Goal: Complete application form

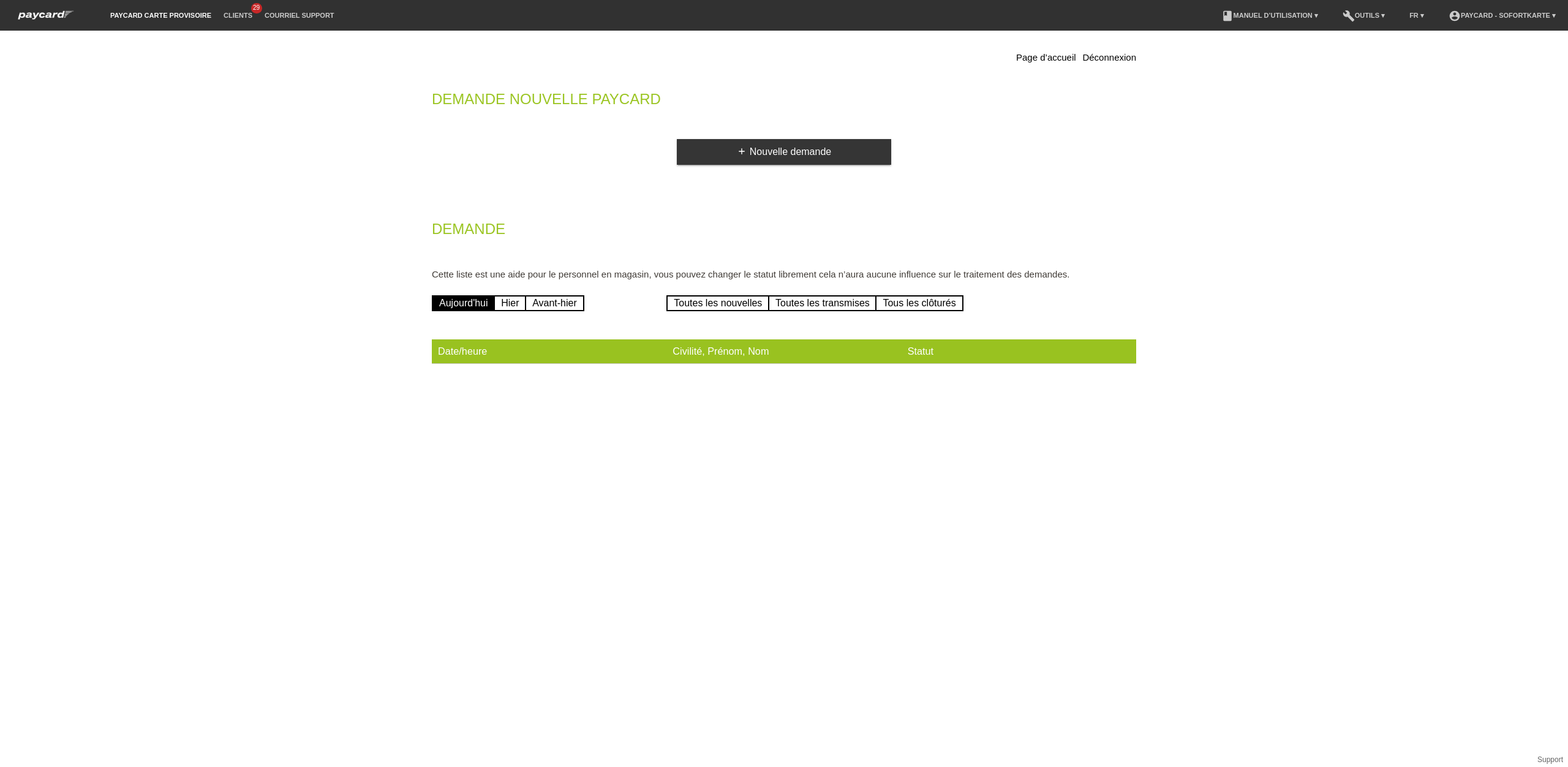
click at [847, 152] on link "add Nouvelle demande" at bounding box center [784, 152] width 215 height 25
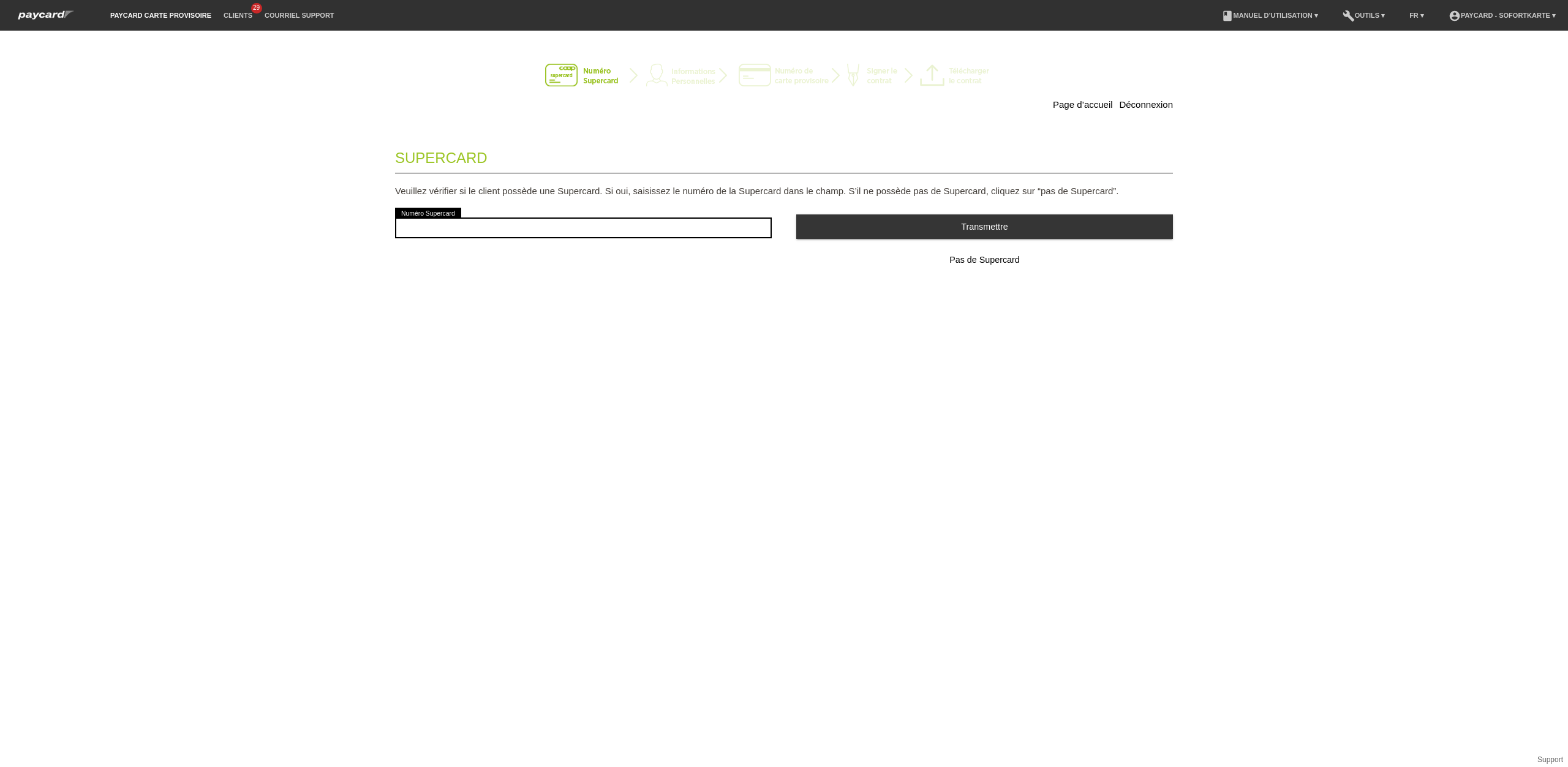
click at [973, 266] on button "Pas de Supercard" at bounding box center [984, 260] width 377 height 25
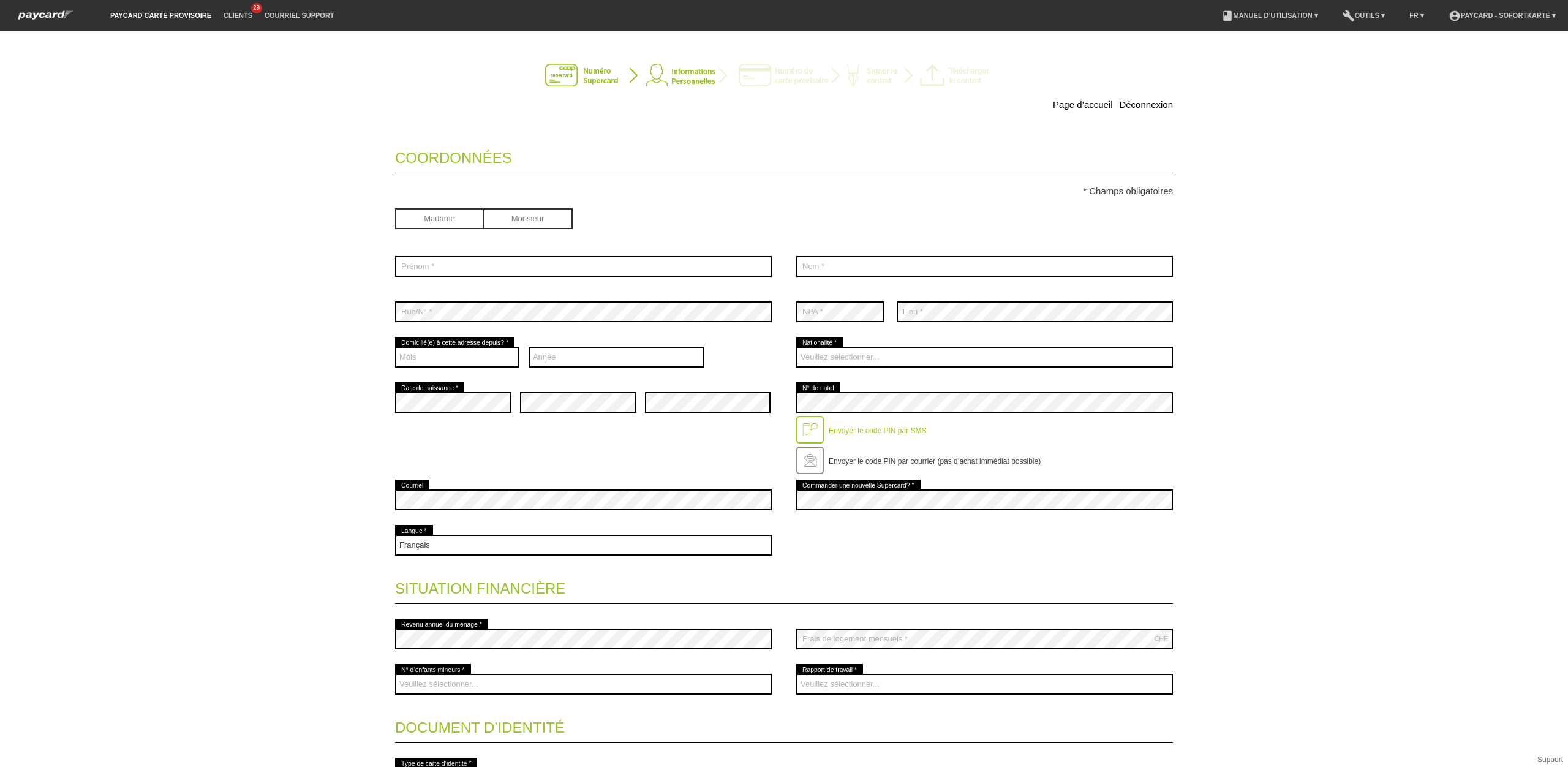
click at [516, 212] on input "radio" at bounding box center [529, 217] width 89 height 18
radio input "true"
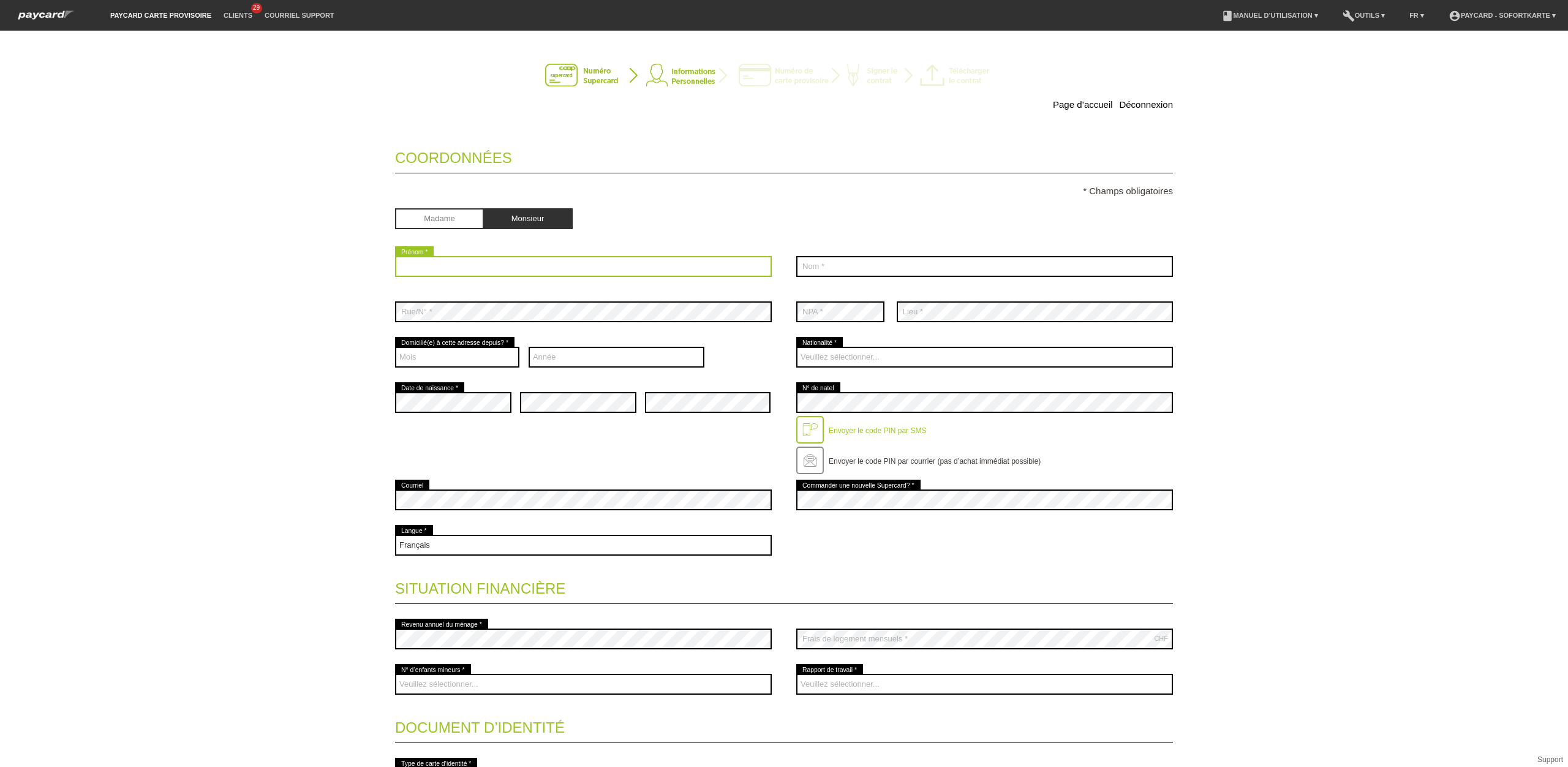
click at [441, 268] on input "text" at bounding box center [584, 267] width 377 height 21
type input "Hossein"
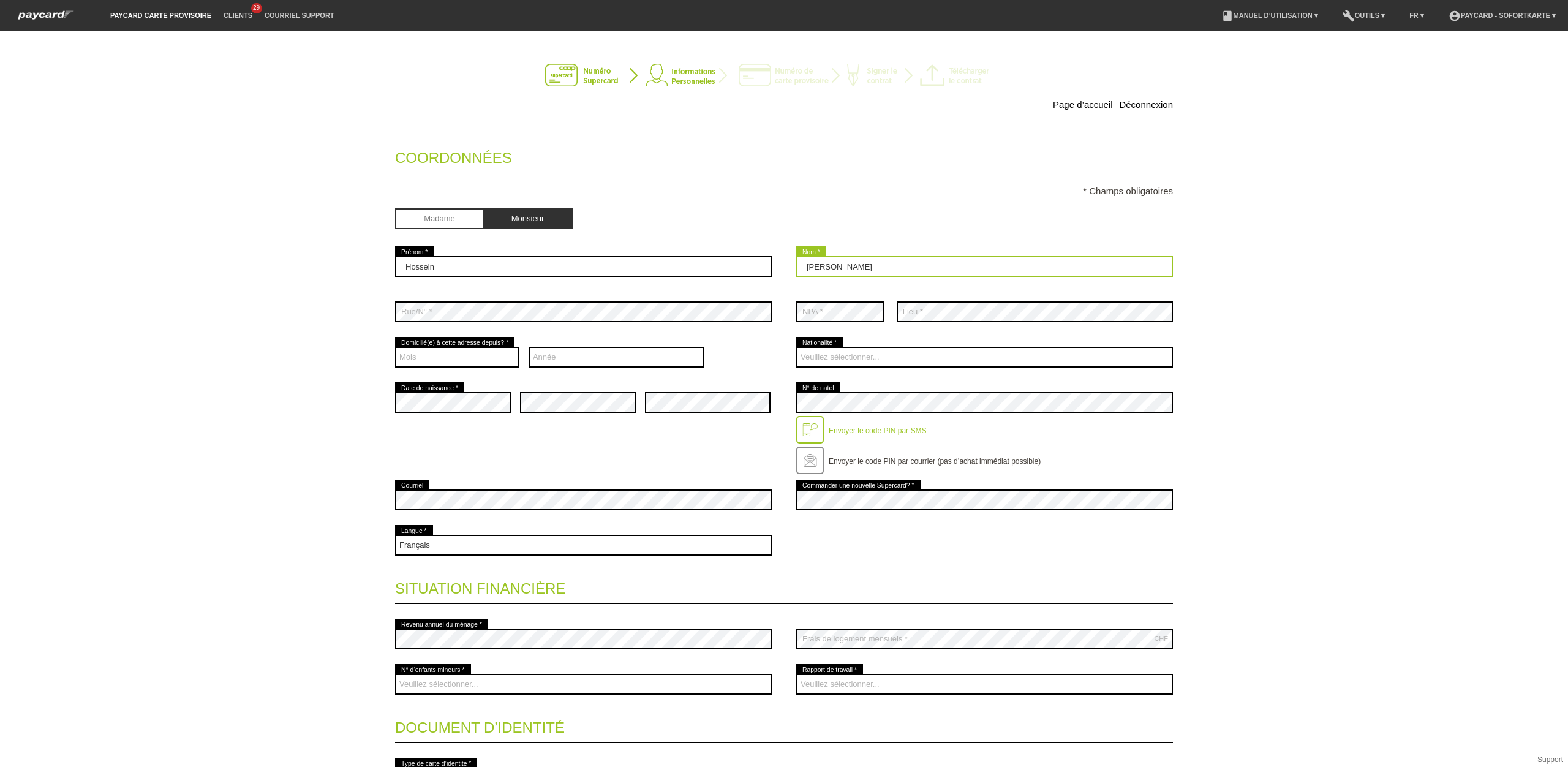
type input "Sarwary"
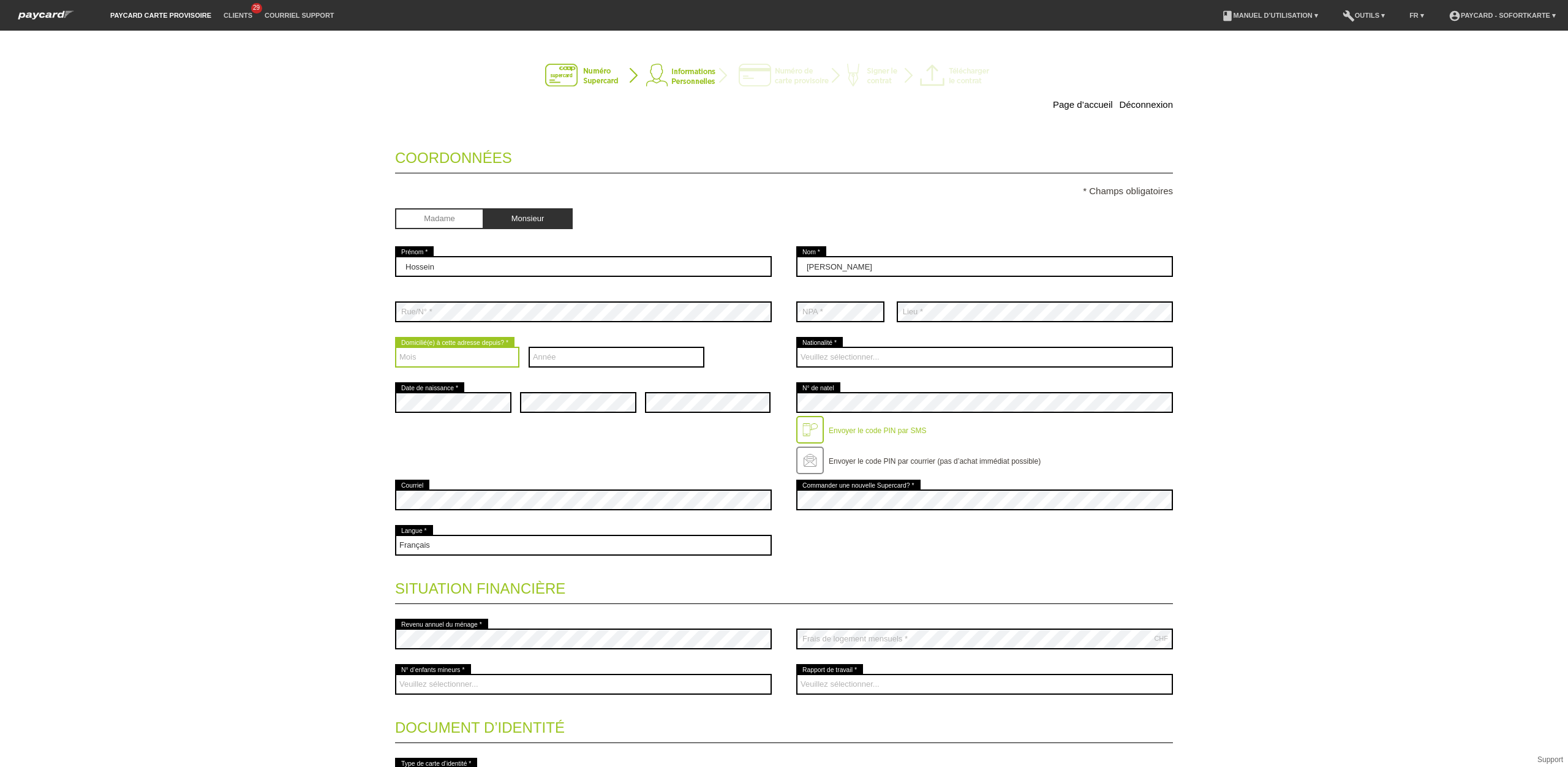
click at [484, 368] on select "Mois 01 02 03 04 05 06 07 08 09 10 11 12" at bounding box center [457, 357] width 124 height 21
select select "05"
click at [395, 348] on select "Mois 01 02 03 04 05 06 07 08 09 10 11 12" at bounding box center [457, 357] width 124 height 21
click at [561, 363] on select "Année 2025 2024 2023 2022 2021 2020 2019 2018 2017 2016" at bounding box center [617, 357] width 177 height 21
select select "2015"
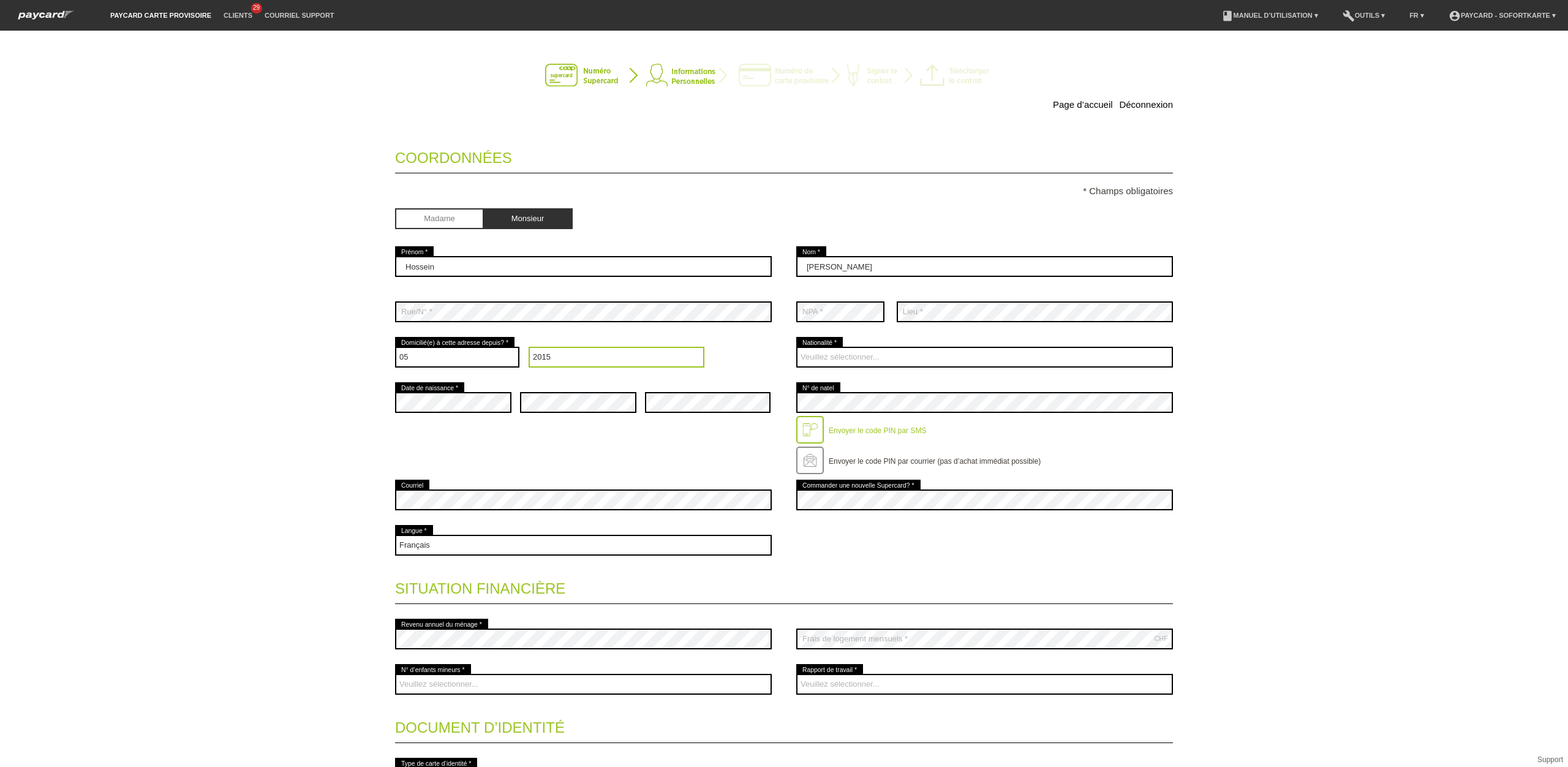
click at [529, 348] on select "Année 2025 2024 2023 2022 2021 2020 2019 2018 2017 2016" at bounding box center [617, 357] width 177 height 21
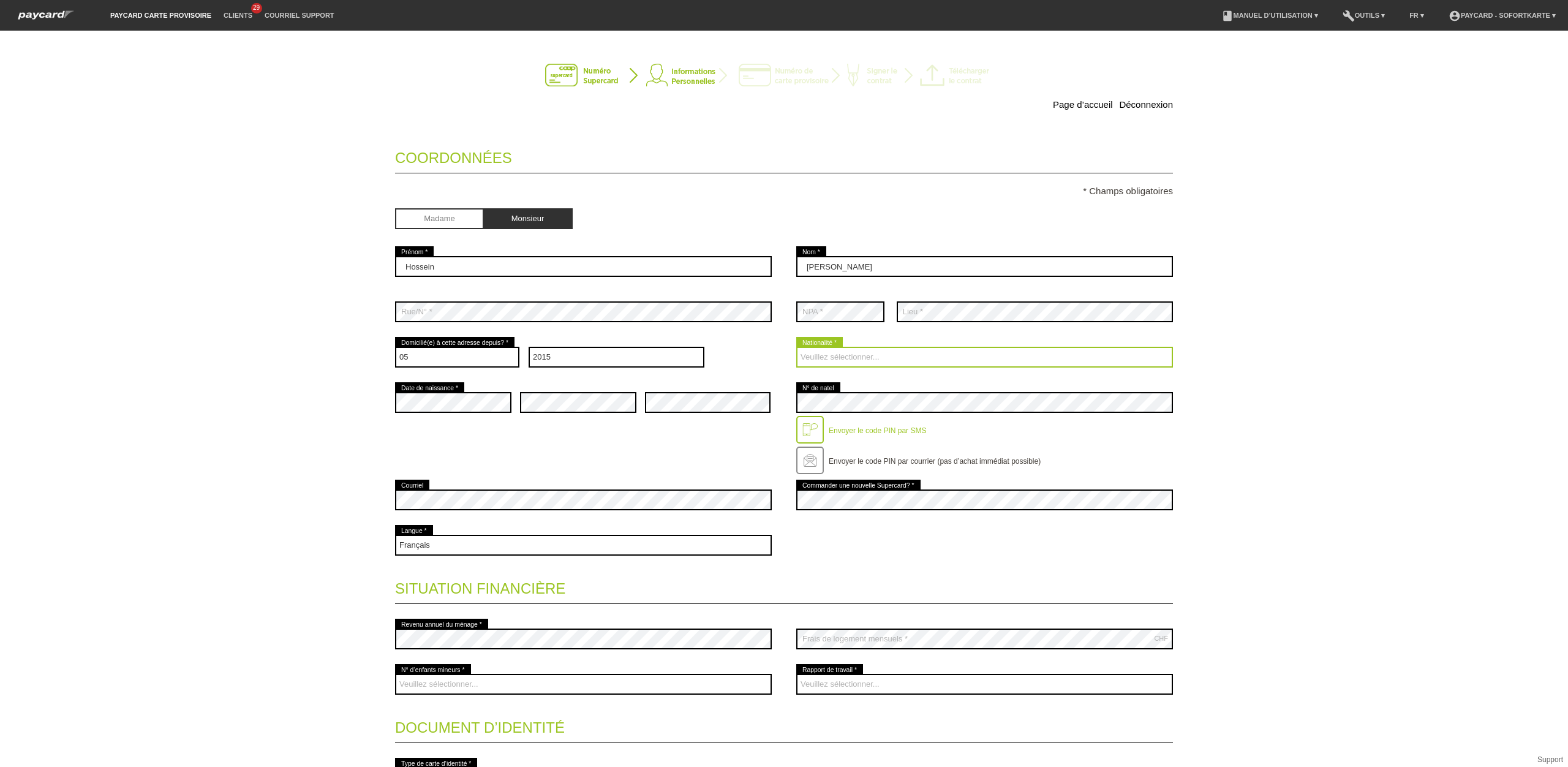
click at [855, 359] on select "Veuillez sélectionner... Suisse Allemagne Autriche Liechtenstein ------------ A…" at bounding box center [984, 357] width 377 height 21
select select "AF"
click at [796, 348] on select "Veuillez sélectionner... Suisse Allemagne Autriche Liechtenstein ------------ A…" at bounding box center [984, 357] width 377 height 21
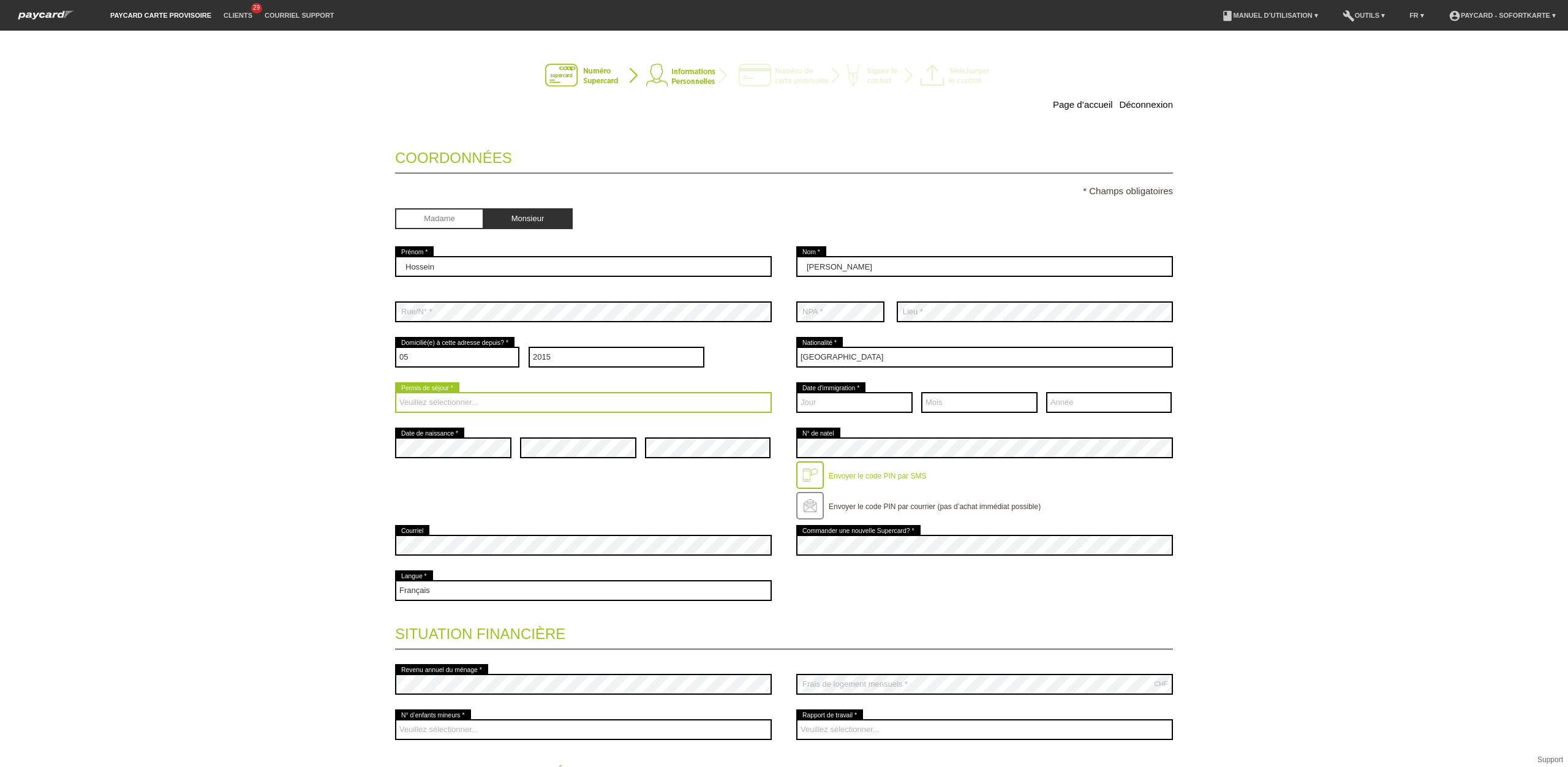
click at [476, 406] on select "Veuillez sélectionner... C B B - Statut de réfugié Autre" at bounding box center [584, 403] width 377 height 21
select select "B"
click at [395, 394] on select "Veuillez sélectionner... C B B - Statut de réfugié Autre" at bounding box center [584, 403] width 377 height 21
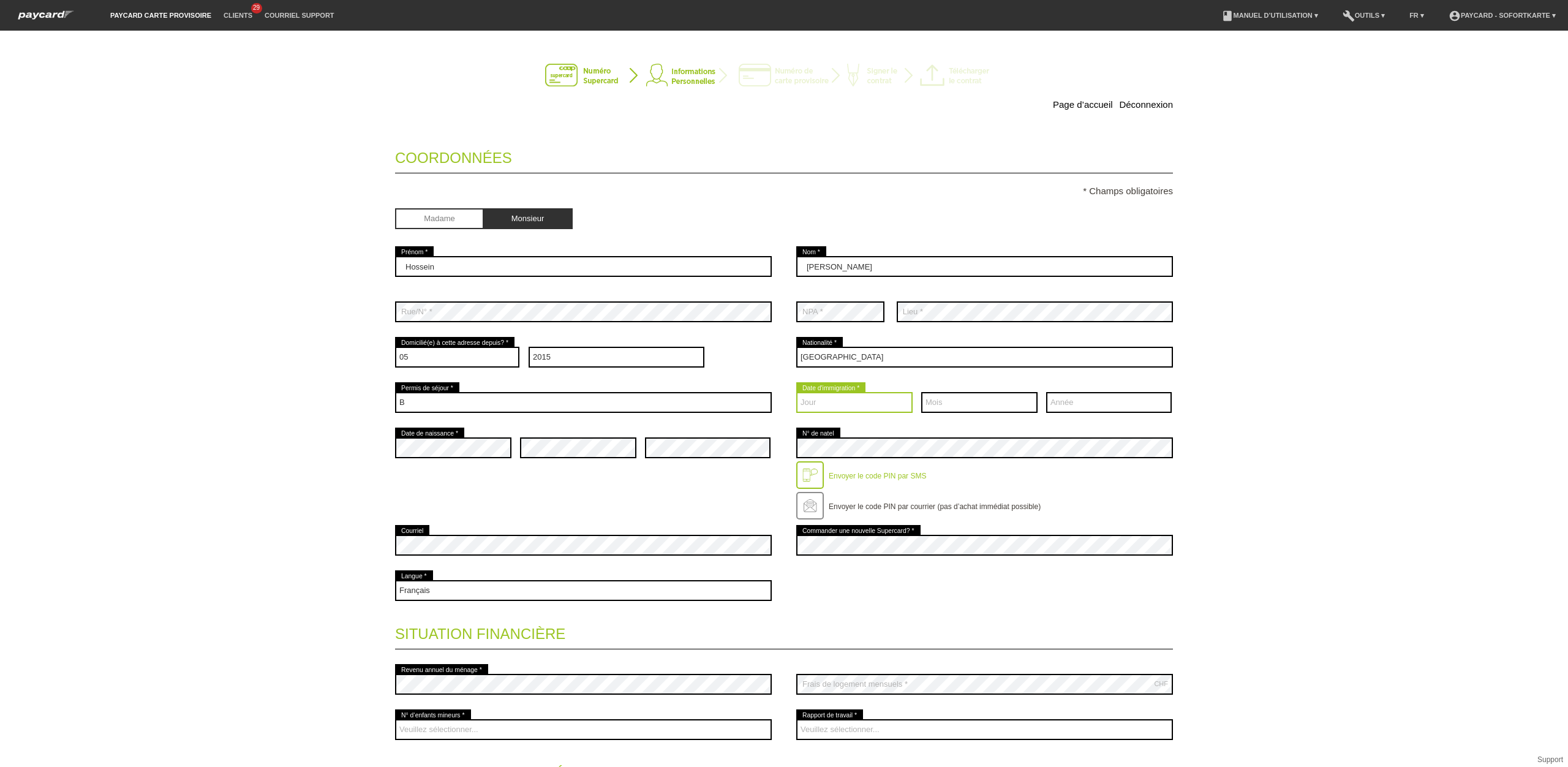
click at [852, 407] on select "Jour 01 02 03 04 05 06 07 08 09 10 11 12 13 14 15 16 17" at bounding box center [854, 403] width 116 height 21
select select "23"
click at [796, 394] on select "Jour 01 02 03 04 05 06 07 08 09 10 11 12 13 14 15 16 17" at bounding box center [854, 403] width 116 height 21
click at [953, 400] on select "Mois 01 02 03 04 05 06 07 08 09 10 11 12" at bounding box center [979, 403] width 116 height 21
select select "05"
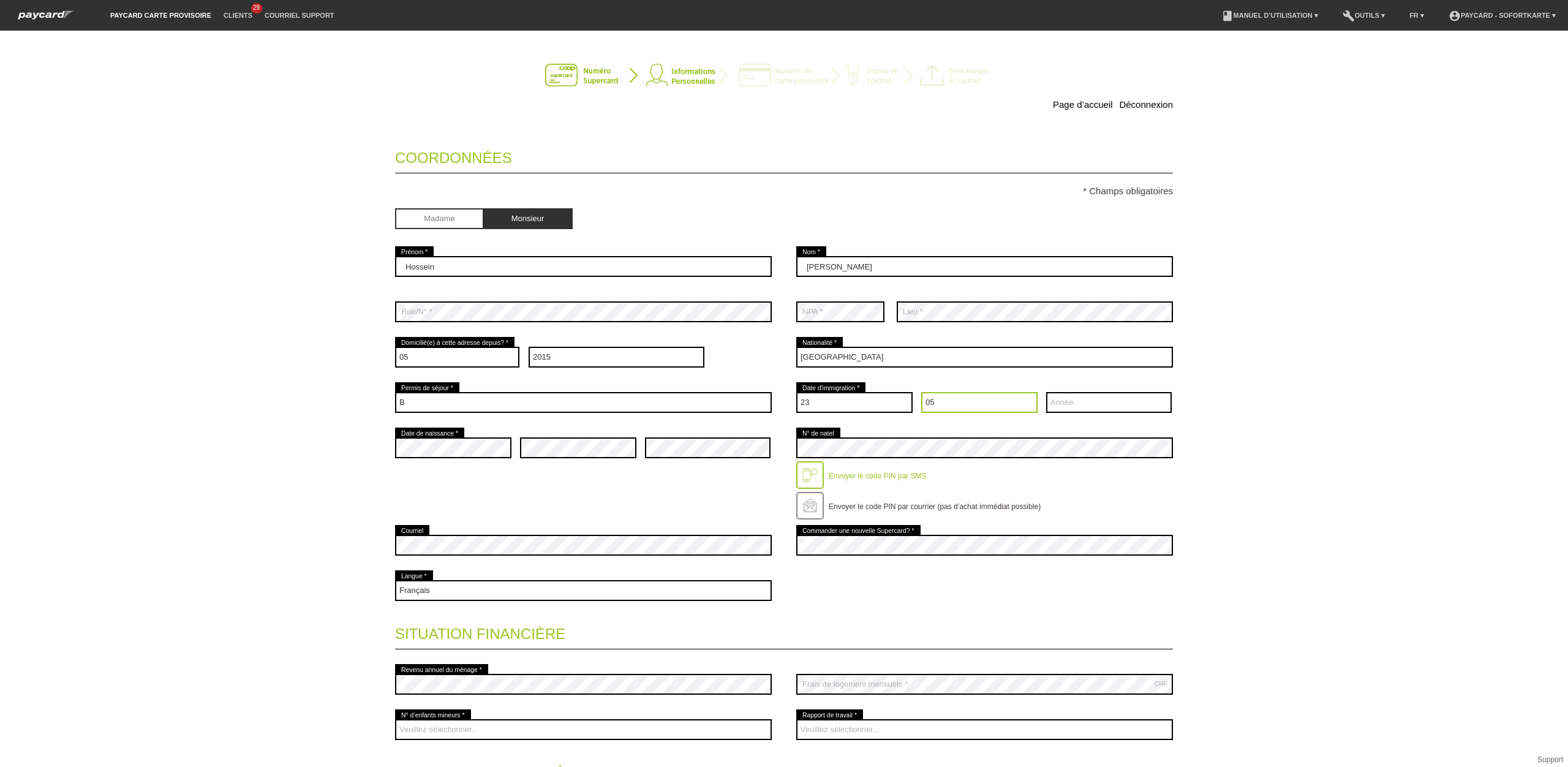
click at [921, 394] on select "Mois 01 02 03 04 05 06 07 08 09 10 11 12" at bounding box center [979, 403] width 116 height 21
click at [1069, 410] on select "Année 2025 2024 2023 2022 2021 2020 2019 2018 2017 2016" at bounding box center [1109, 403] width 126 height 21
select select "2015"
click at [1046, 394] on select "Année 2025 2024 2023 2022 2021 2020 2019 2018 2017 2016" at bounding box center [1109, 403] width 126 height 21
click at [480, 590] on select "Deutsch Français Italiano English" at bounding box center [584, 590] width 377 height 21
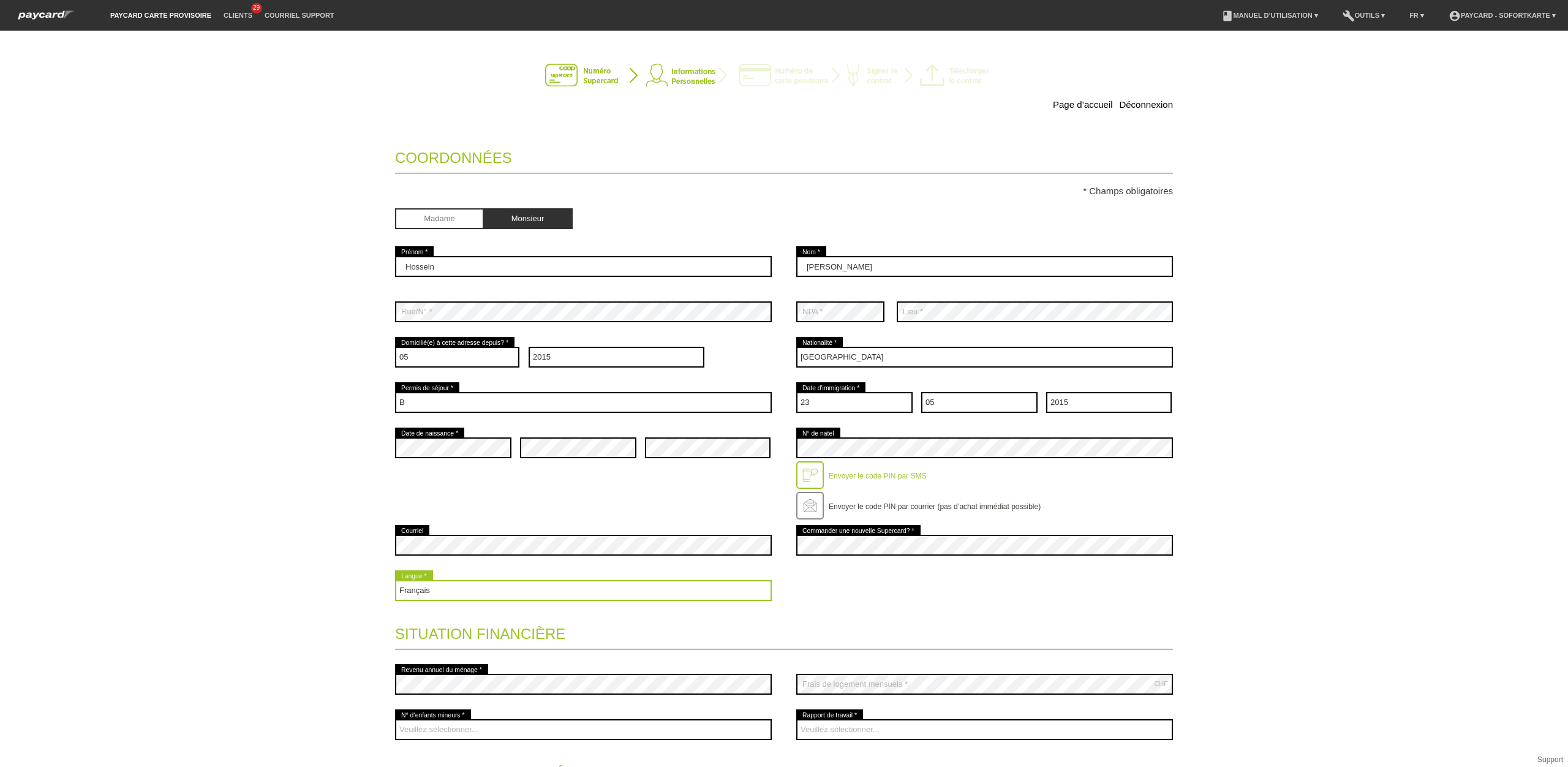
select select "de"
click at [395, 582] on select "Deutsch Français Italiano English" at bounding box center [584, 590] width 377 height 21
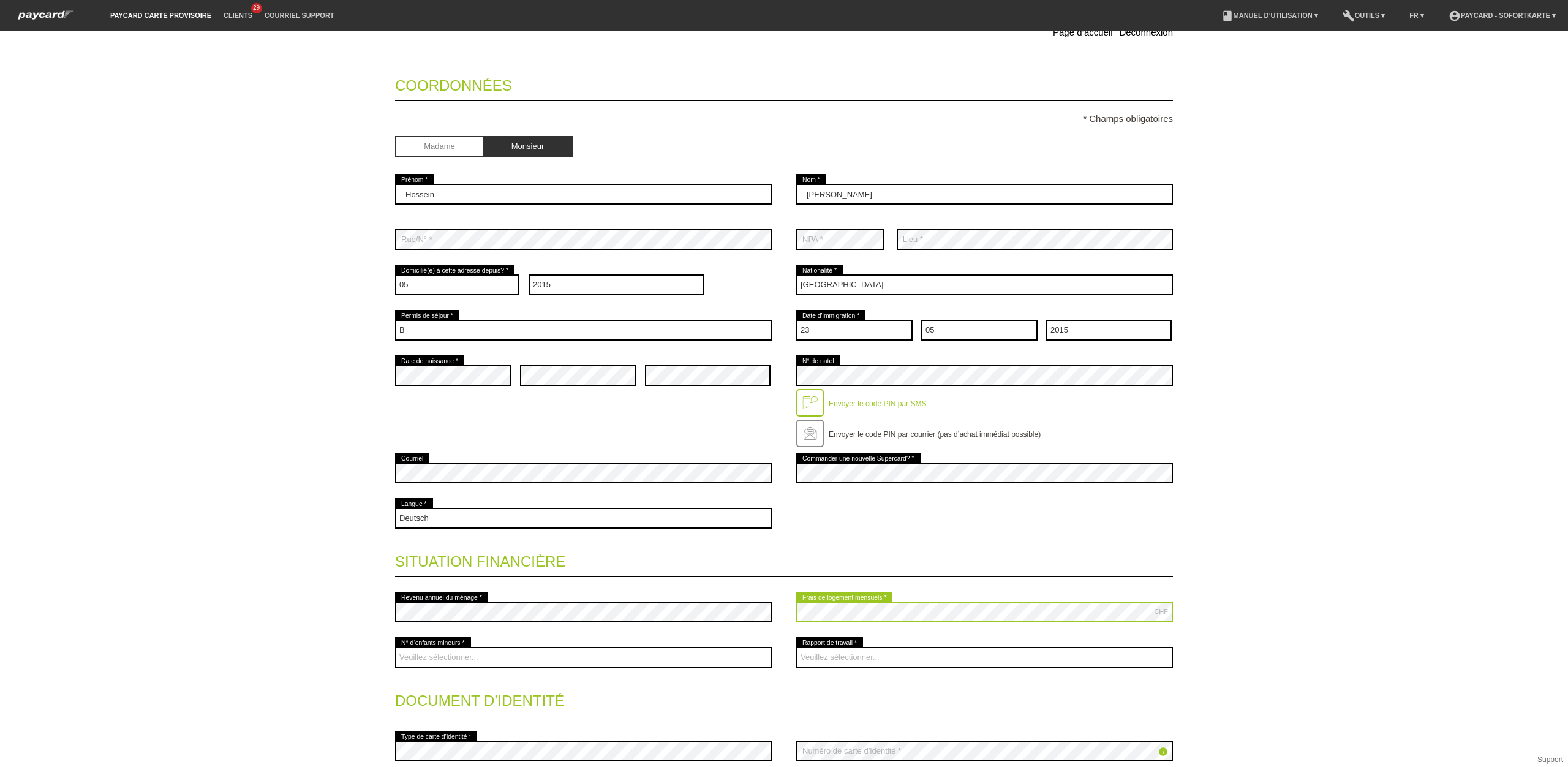
scroll to position [79, 0]
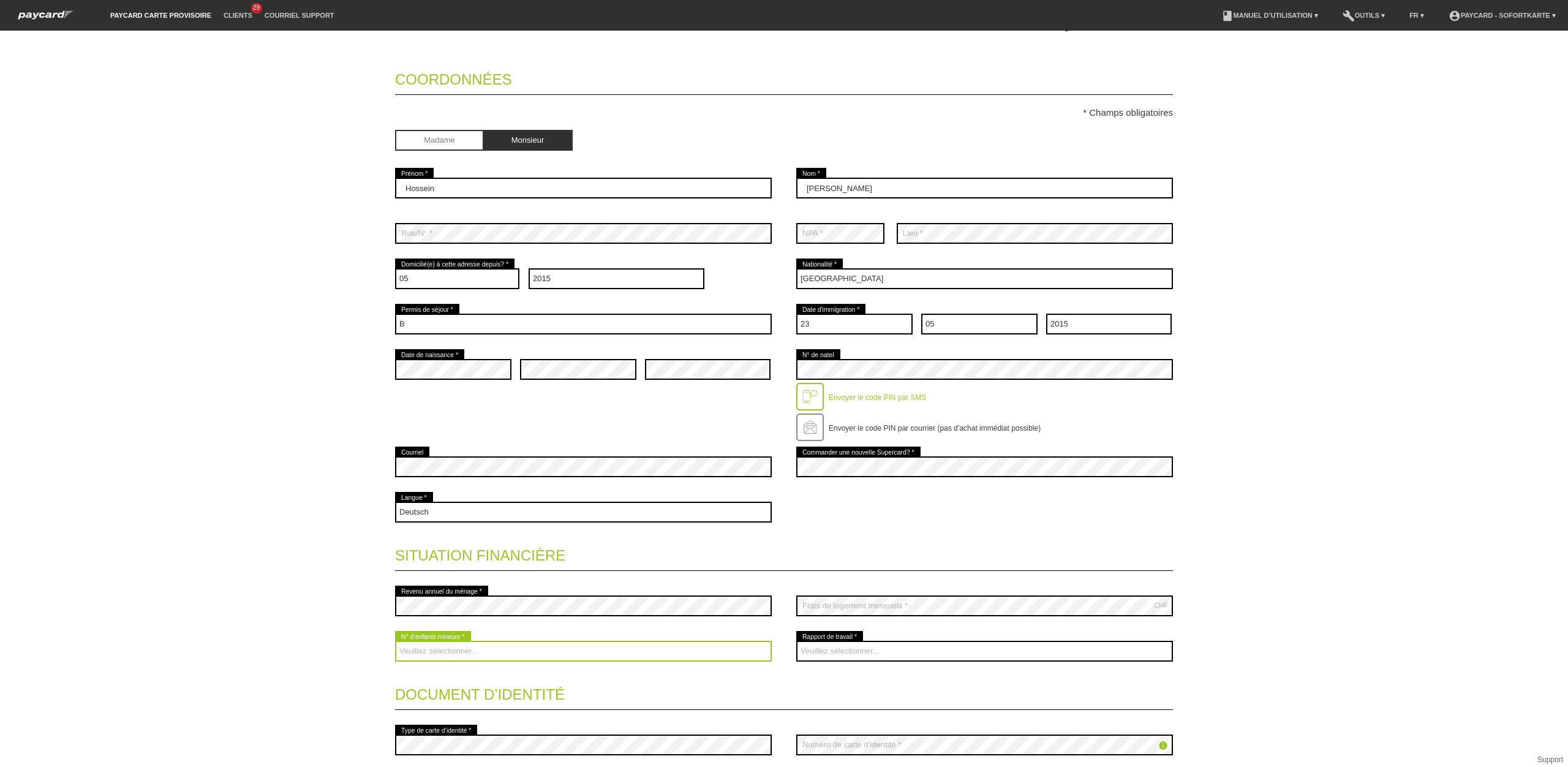
click at [474, 647] on select "Veuillez sélectionner... 0 1 2 3 4 5 6 7 8 9" at bounding box center [584, 652] width 377 height 21
select select "1"
click at [395, 643] on select "Veuillez sélectionner... 0 1 2 3 4 5 6 7 8 9" at bounding box center [584, 652] width 377 height 21
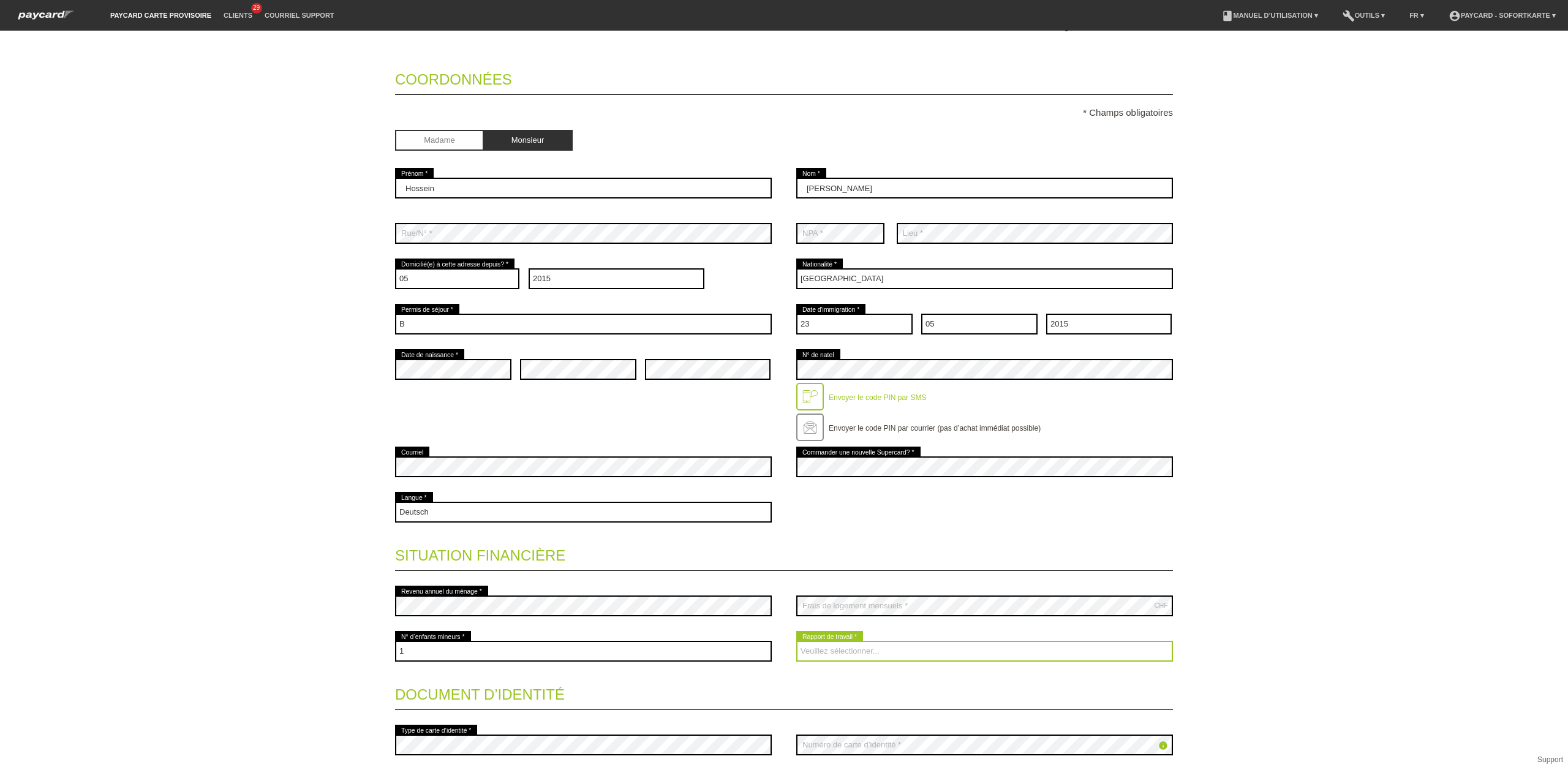
click at [902, 655] on select "Veuillez sélectionner... A durée indéterminée A durée déterminée Apprenti/étudi…" at bounding box center [984, 652] width 377 height 21
select select "UNLIMITED"
click at [796, 643] on select "Veuillez sélectionner... A durée indéterminée A durée déterminée Apprenti/étudi…" at bounding box center [984, 652] width 377 height 21
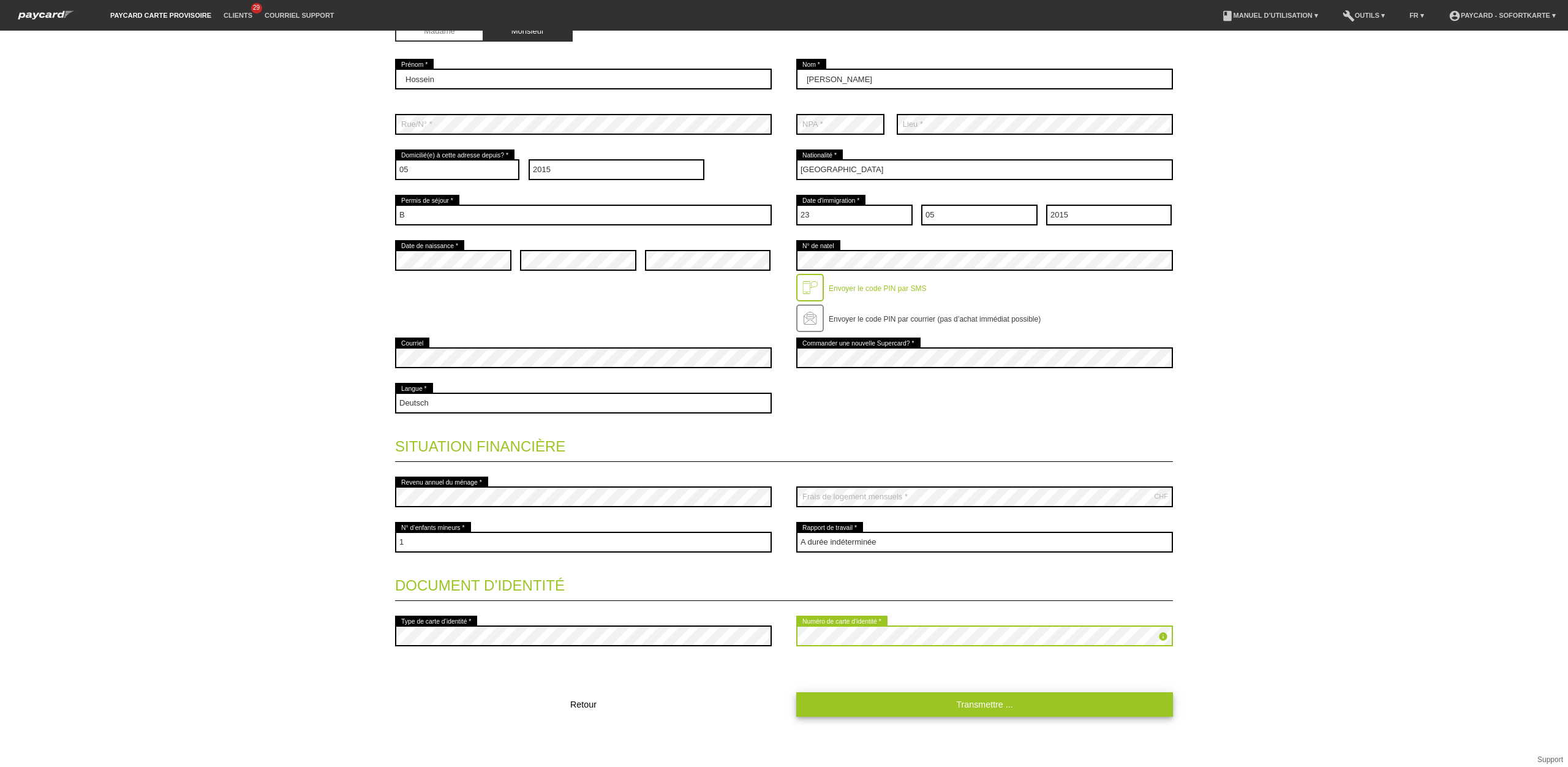
scroll to position [190, 0]
click at [892, 707] on link "Transmettre ..." at bounding box center [984, 704] width 377 height 24
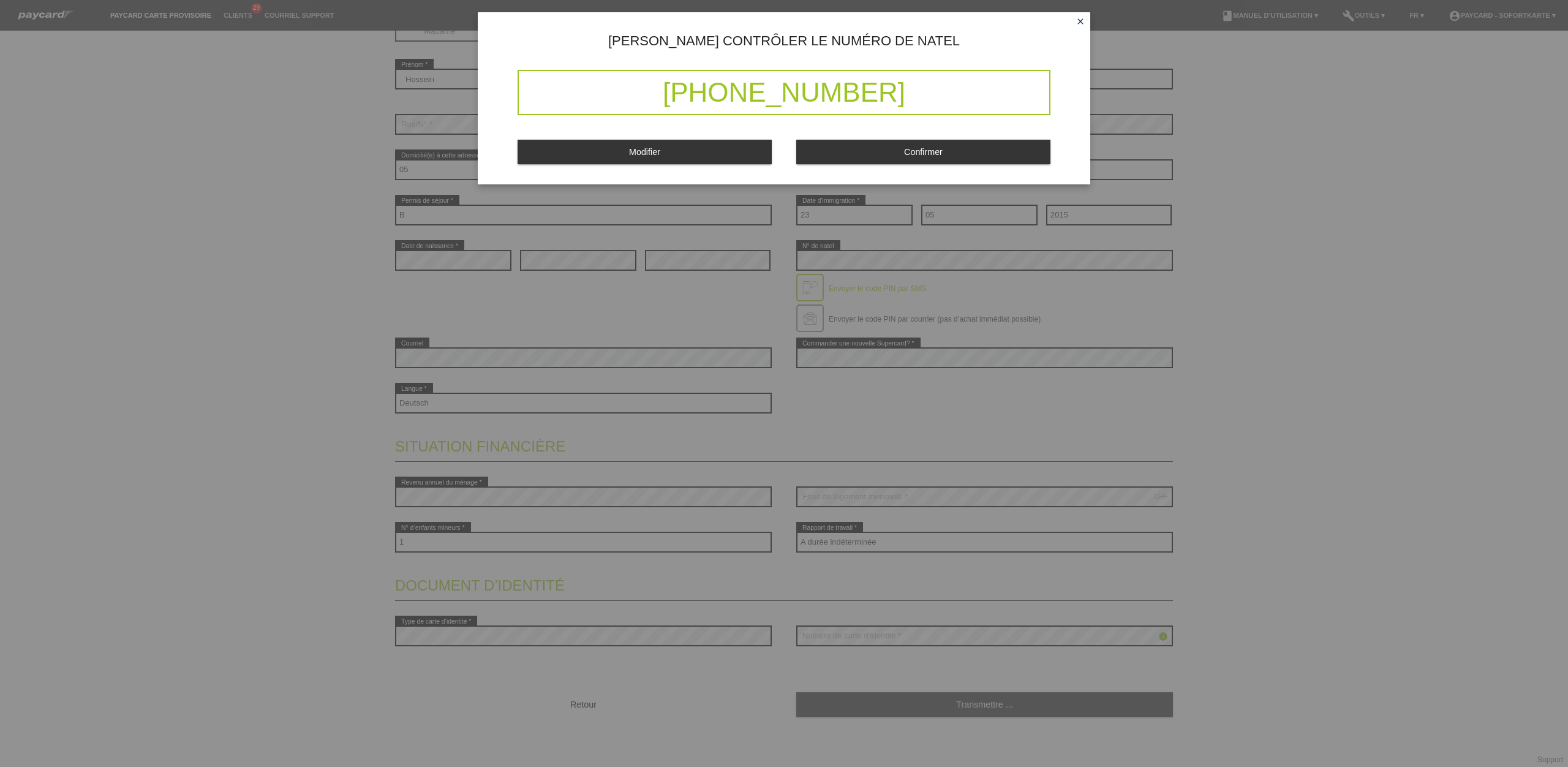
click at [920, 147] on button "Confirmer" at bounding box center [923, 152] width 254 height 24
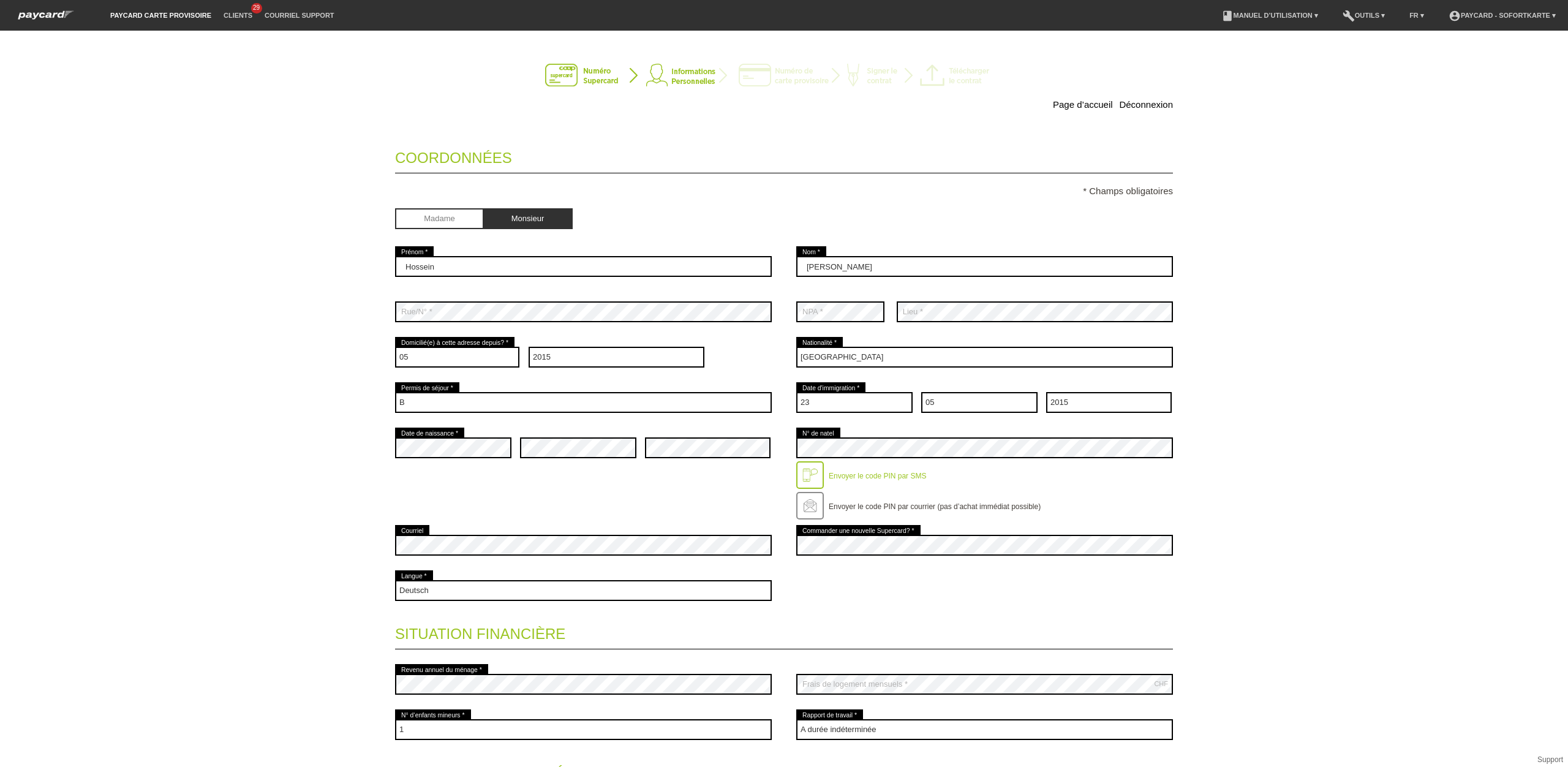
scroll to position [0, 0]
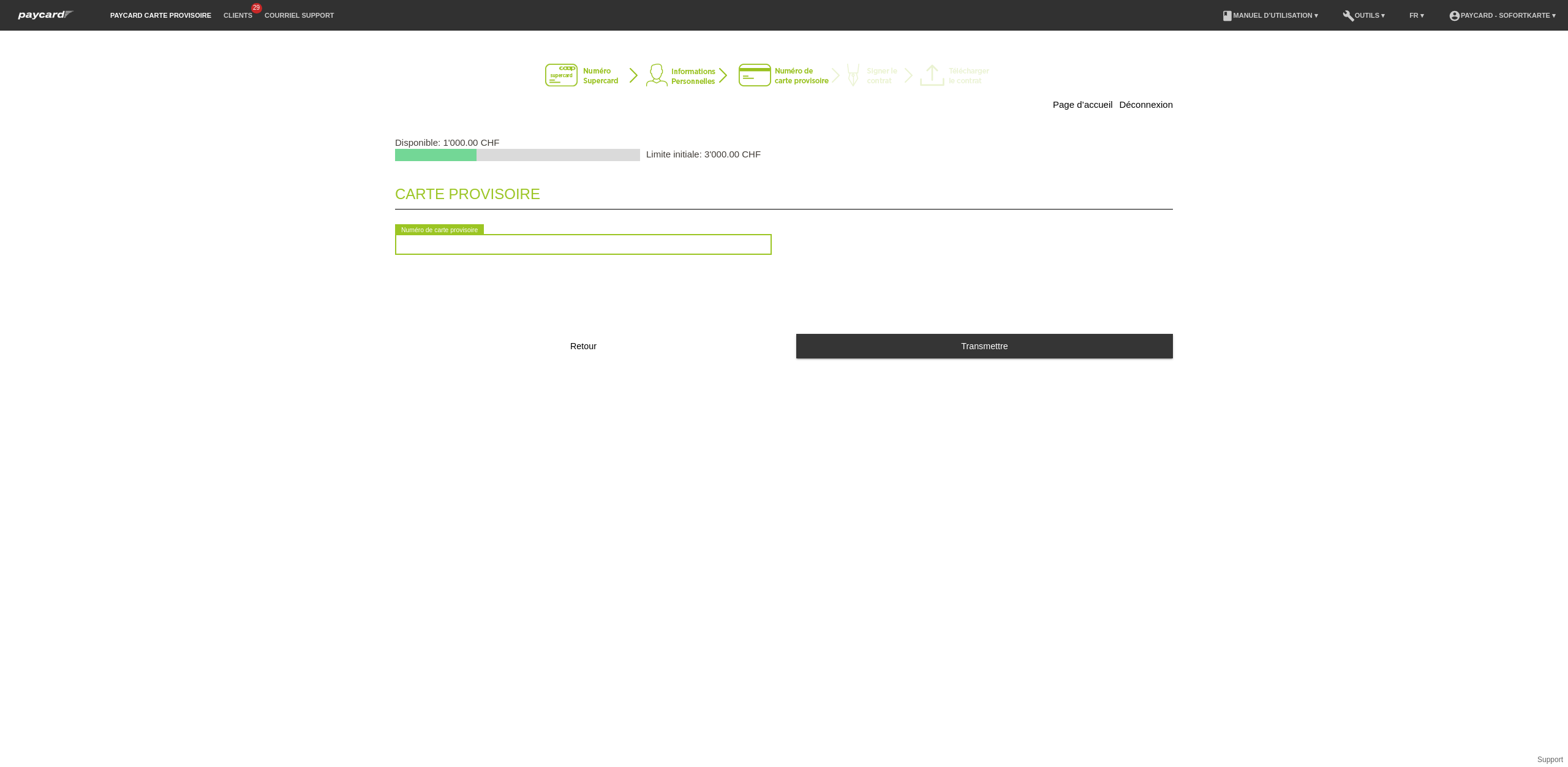
click at [488, 245] on input "text" at bounding box center [584, 244] width 377 height 21
type input "2090425555566"
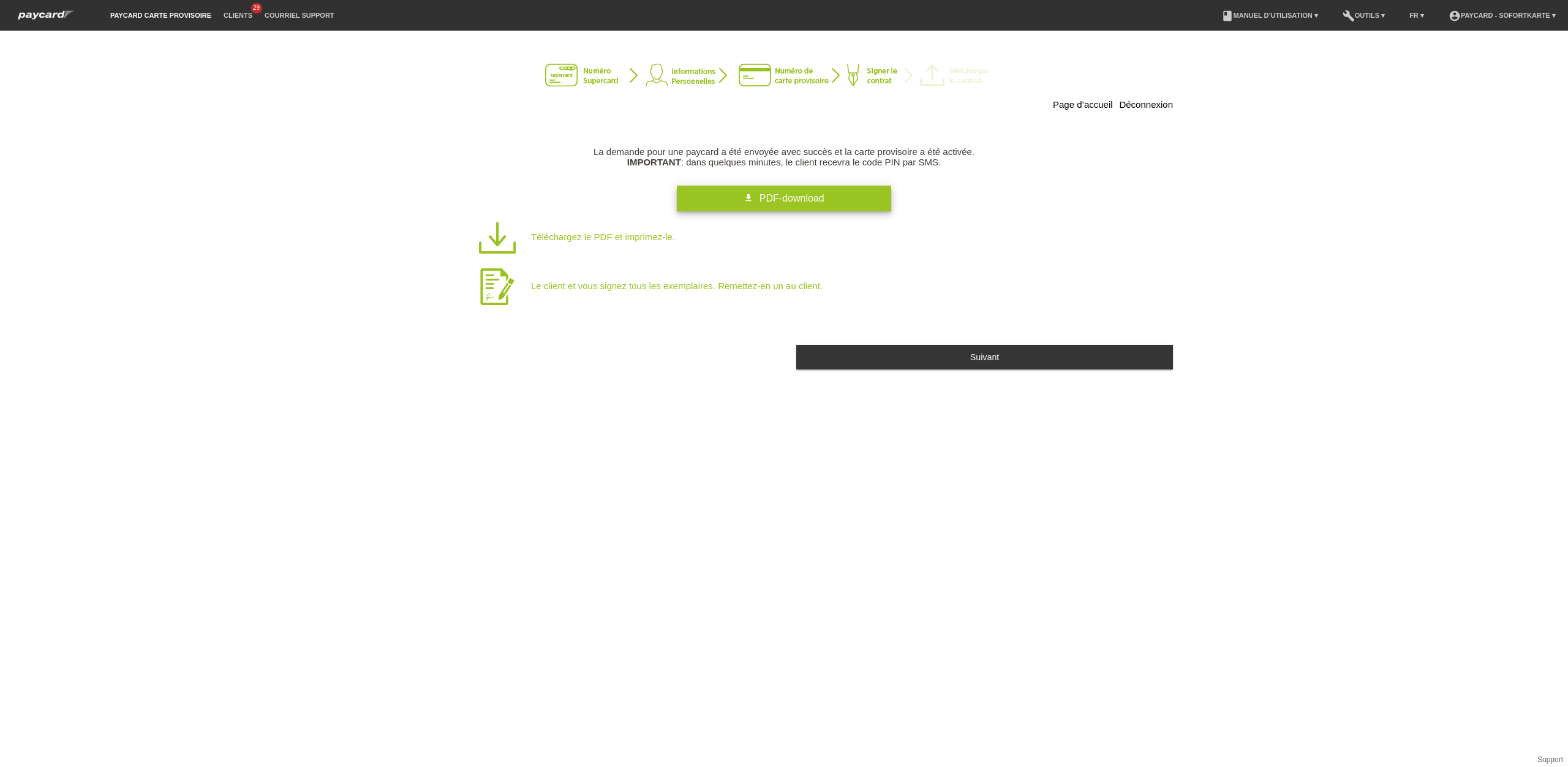
click at [818, 199] on span "PDF-download" at bounding box center [792, 198] width 65 height 10
click at [739, 197] on link "get_app PDF-download" at bounding box center [784, 198] width 215 height 25
click at [859, 473] on div "Page d’accueil Déconnexion La demande pour une paycard a été envoyée avec succè…" at bounding box center [784, 399] width 1568 height 737
click at [615, 369] on div "Suivant" at bounding box center [784, 352] width 778 height 33
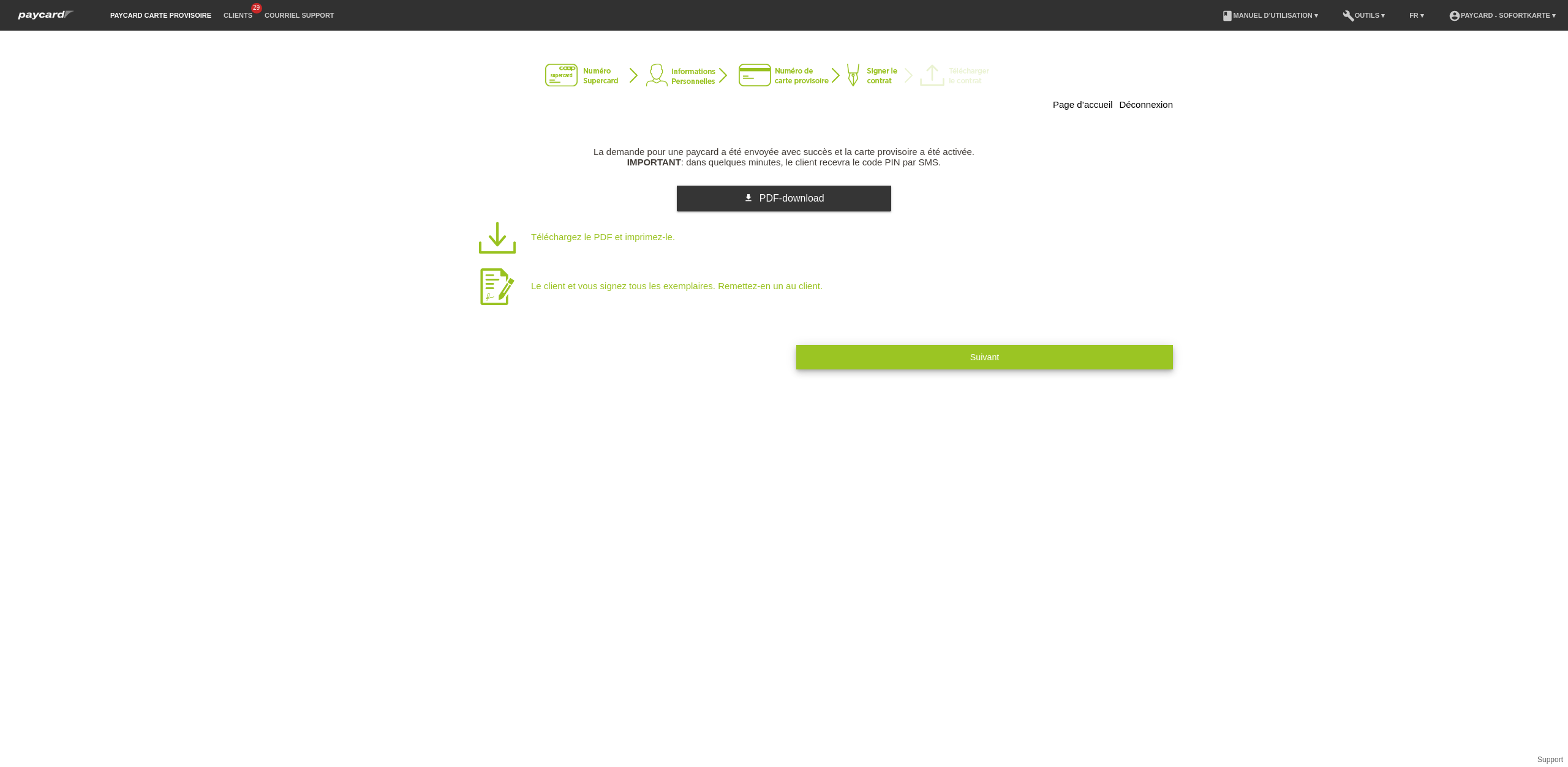
click at [868, 351] on button "Suivant" at bounding box center [984, 357] width 377 height 24
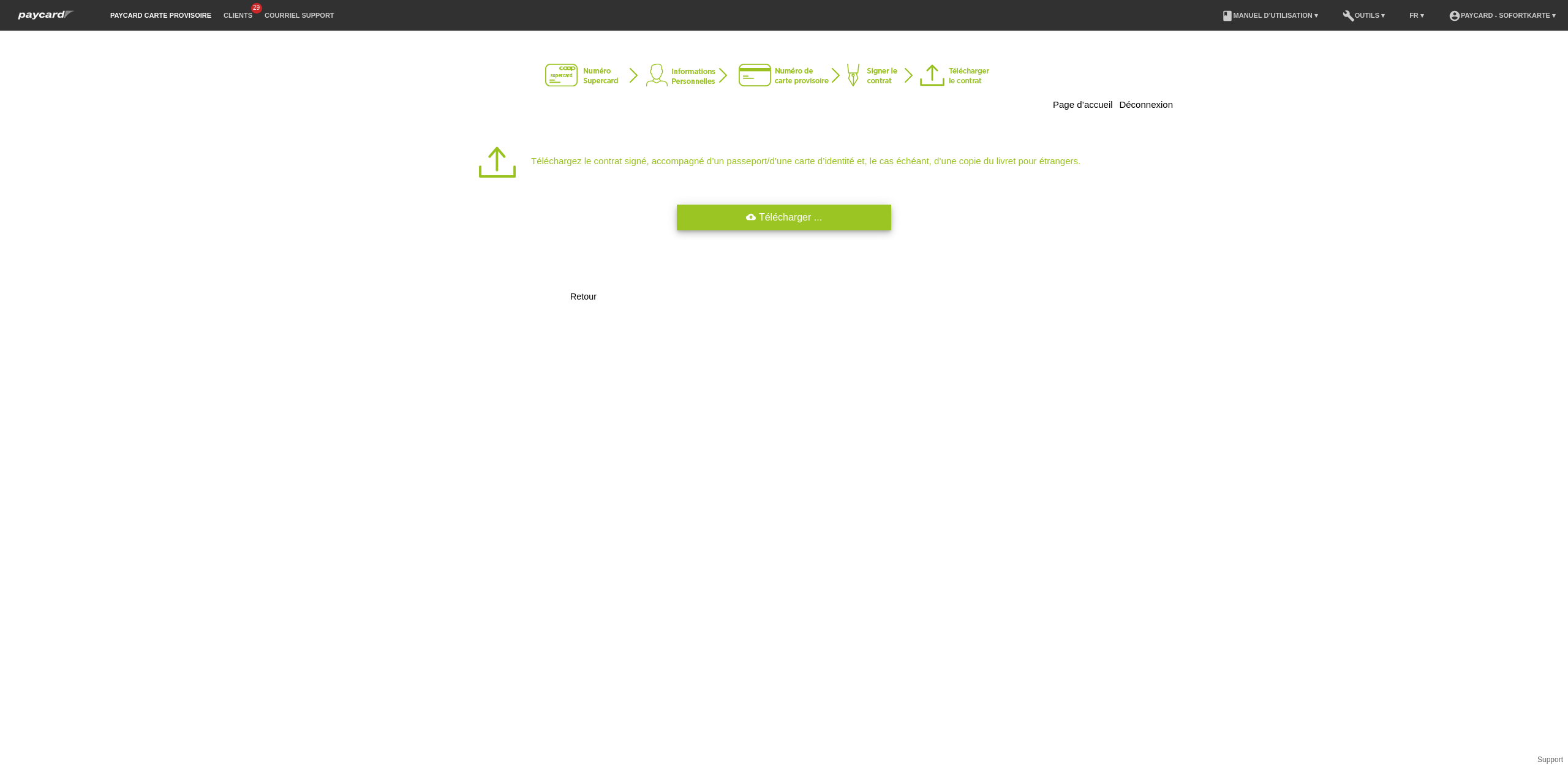
click at [737, 223] on link "cloud_upload Télécharger ..." at bounding box center [784, 217] width 215 height 25
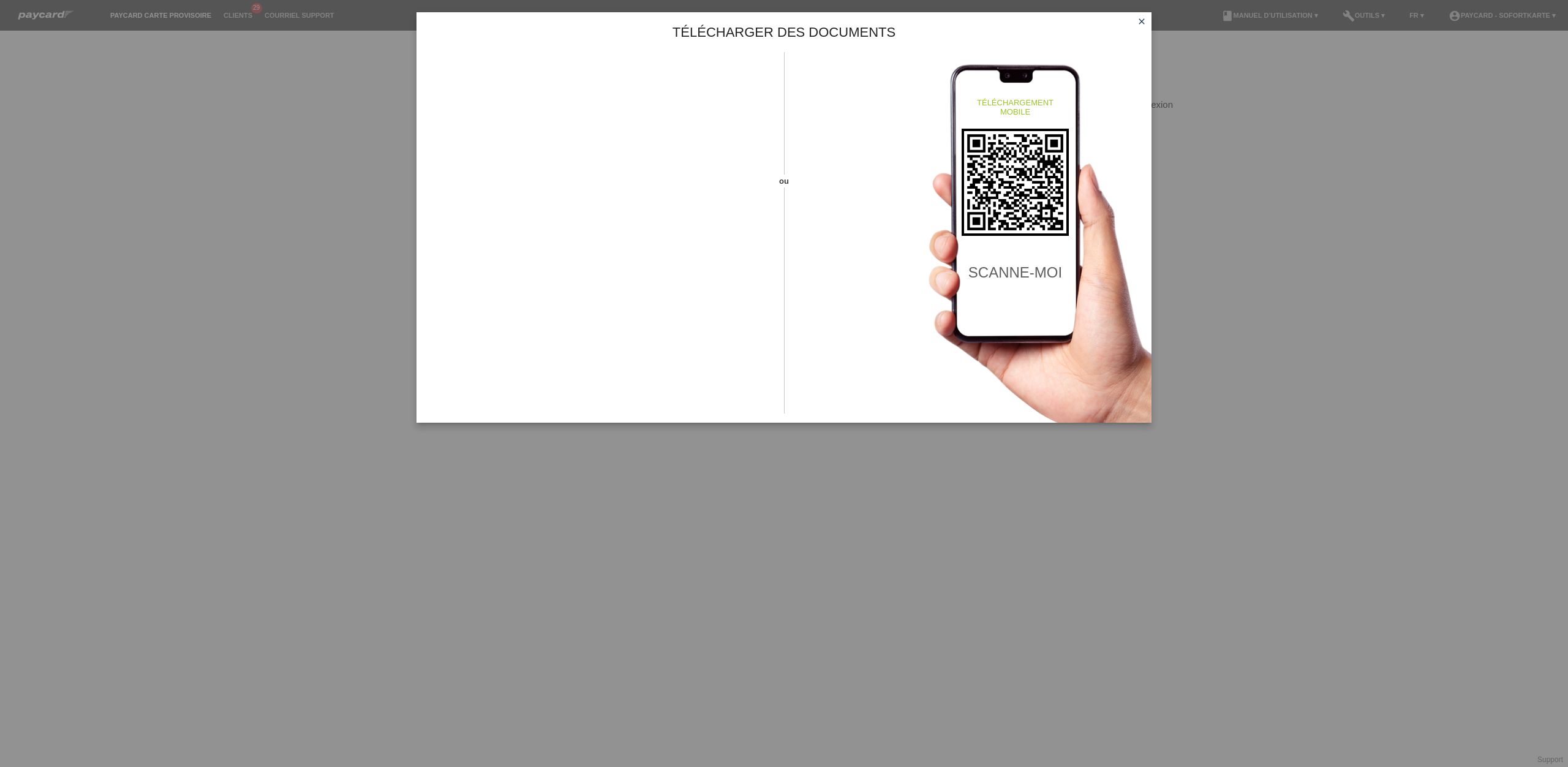
click at [1144, 25] on icon "close" at bounding box center [1142, 21] width 10 height 10
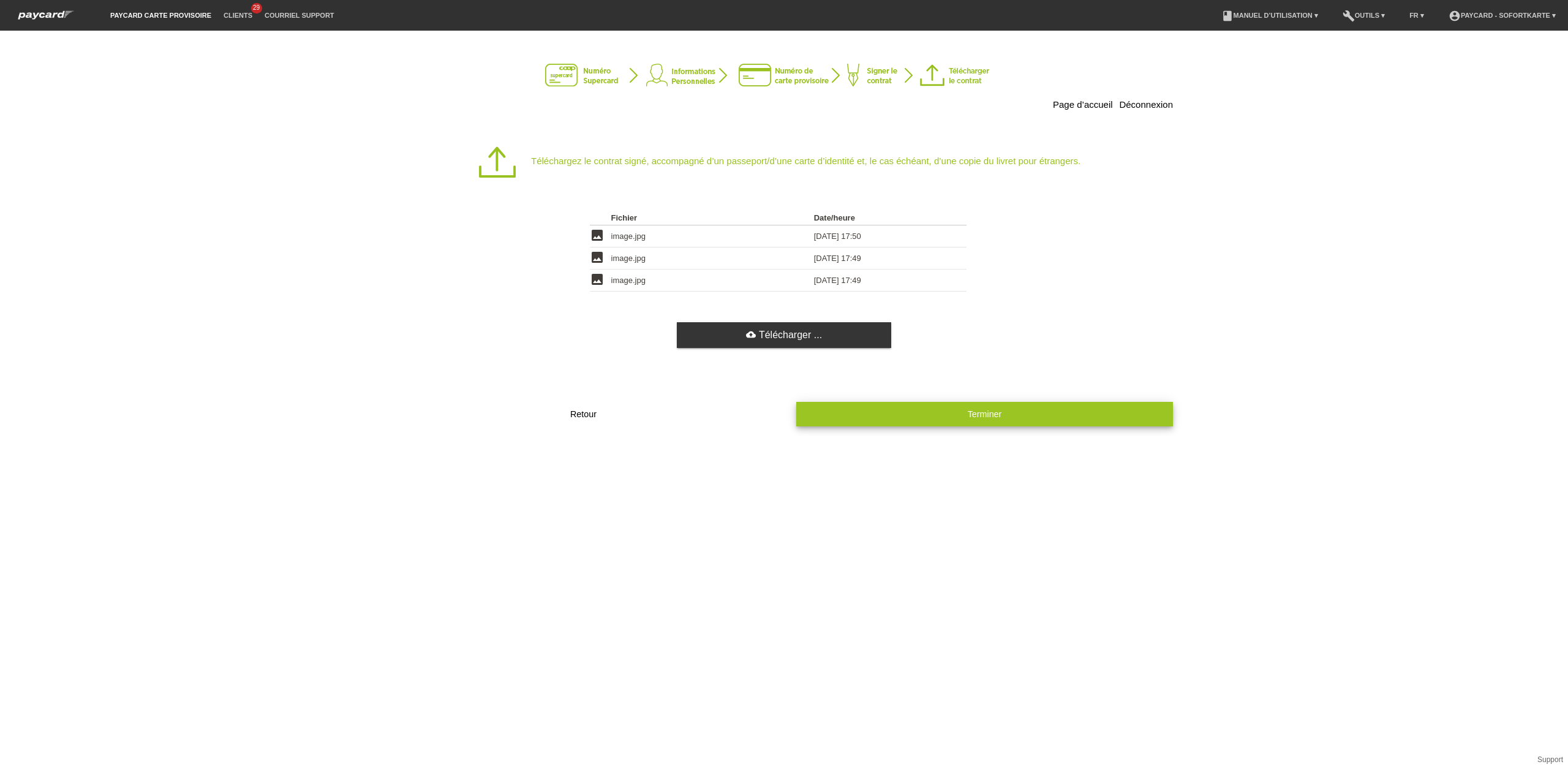
click at [910, 426] on button "Terminer" at bounding box center [984, 414] width 377 height 24
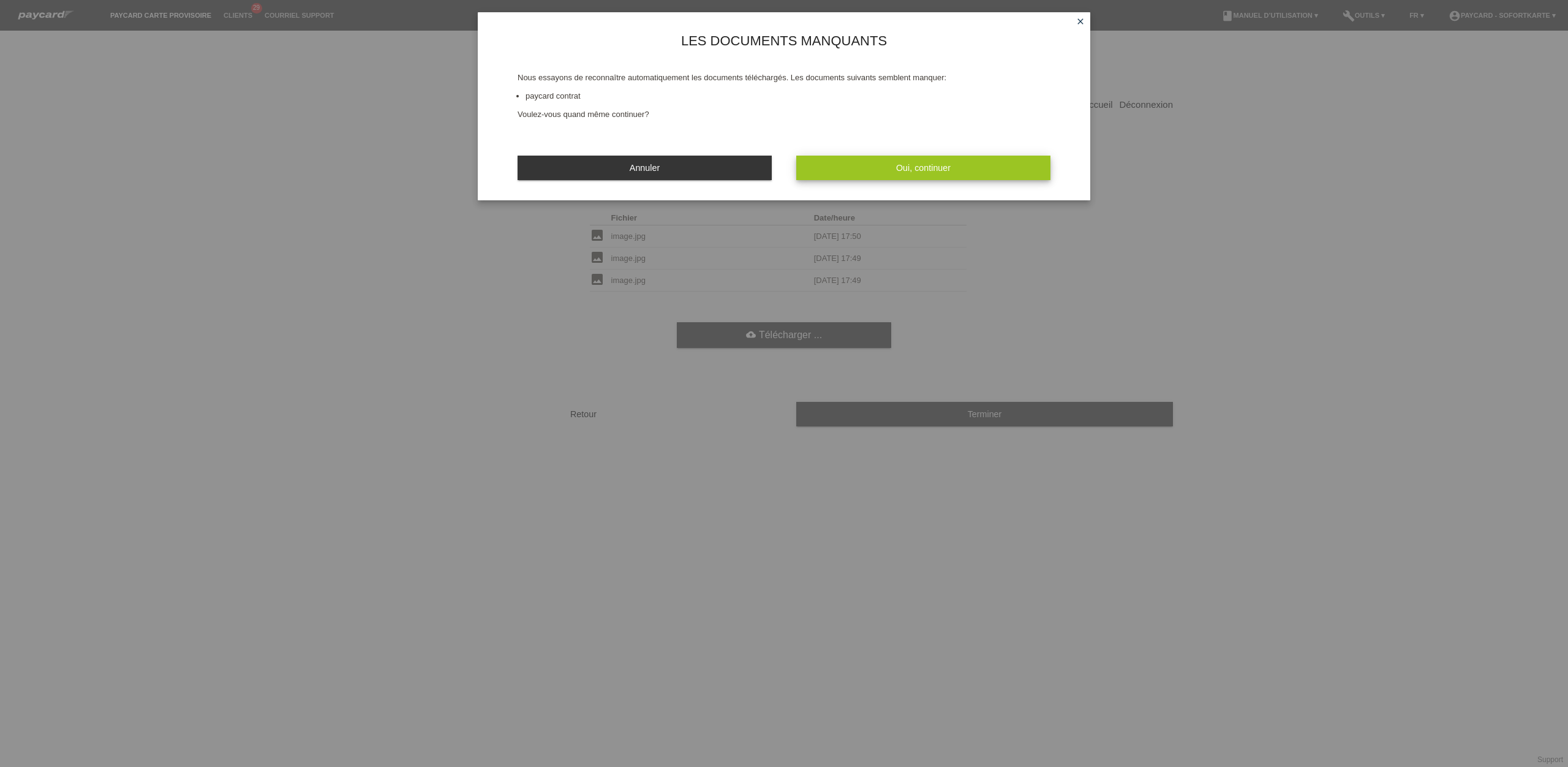
click at [883, 172] on button "Oui, continuer" at bounding box center [923, 168] width 254 height 24
